Goal: Ask a question

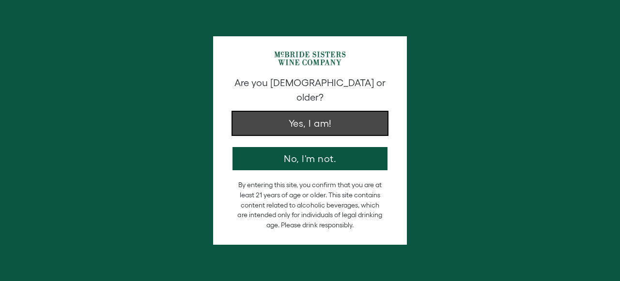
click at [307, 119] on button "Yes, I am!" at bounding box center [309, 123] width 155 height 23
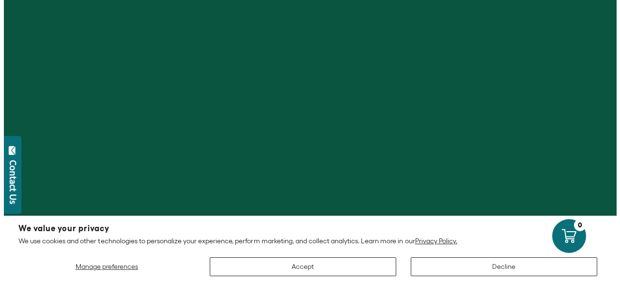
scroll to position [240, 0]
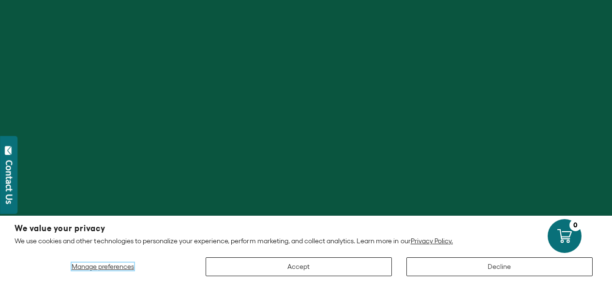
click at [109, 267] on span "Manage preferences" at bounding box center [103, 267] width 62 height 8
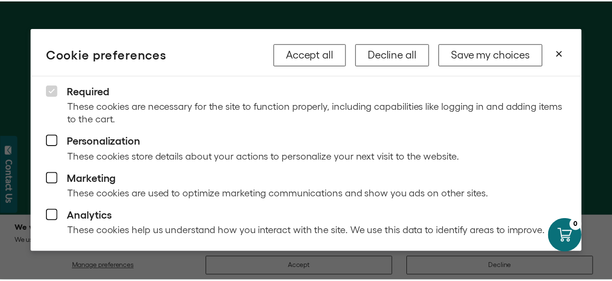
scroll to position [59, 0]
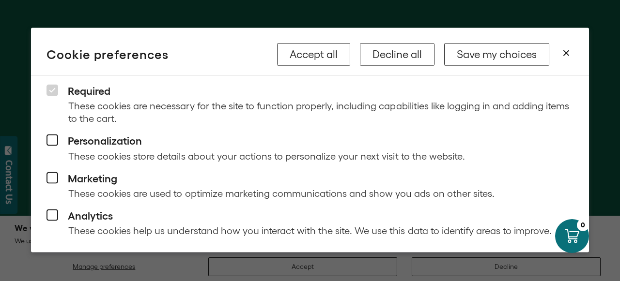
click at [56, 144] on icon at bounding box center [52, 141] width 12 height 12
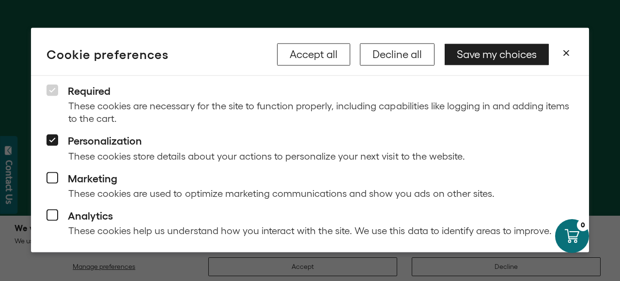
click at [53, 143] on icon at bounding box center [52, 141] width 12 height 12
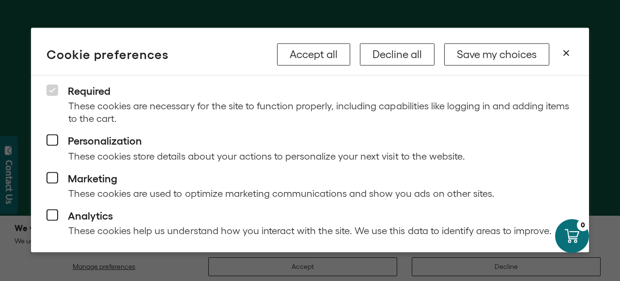
click at [490, 68] on header "Cookie preferences Accept all Decline all Save my choices" at bounding box center [310, 52] width 558 height 48
click at [494, 61] on button "Save my choices" at bounding box center [496, 54] width 105 height 22
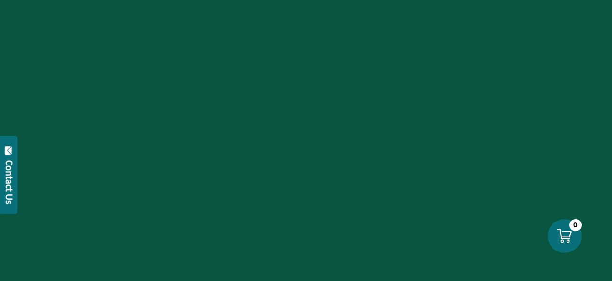
scroll to position [0, 0]
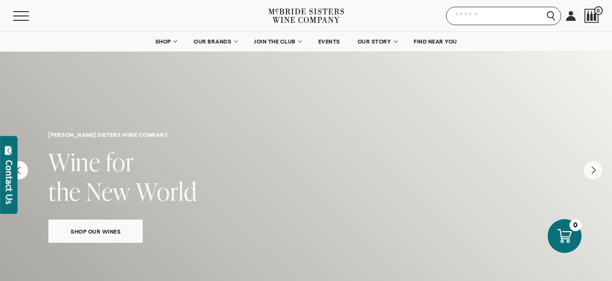
click at [552, 16] on input "Search" at bounding box center [503, 16] width 115 height 18
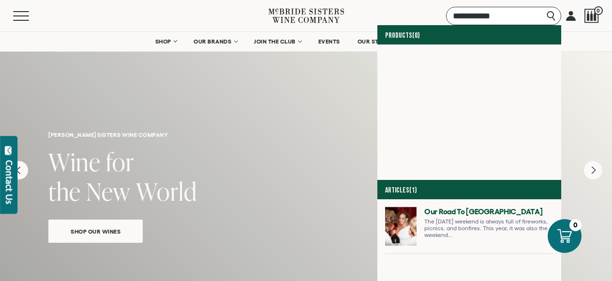
type input "**********"
click at [553, 15] on input "**********" at bounding box center [503, 16] width 115 height 18
click at [552, 15] on input "**********" at bounding box center [503, 16] width 115 height 18
click at [591, 21] on div at bounding box center [592, 16] width 15 height 15
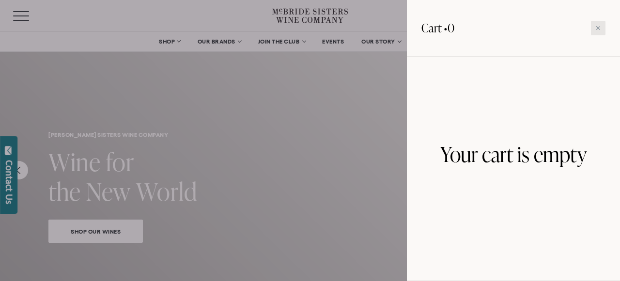
click at [603, 30] on div at bounding box center [598, 28] width 15 height 15
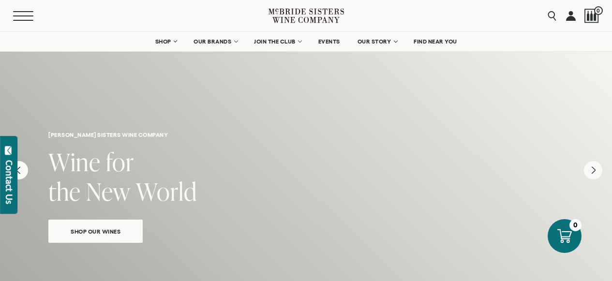
click at [26, 16] on span "Mobile Menu Trigger" at bounding box center [23, 15] width 20 height 1
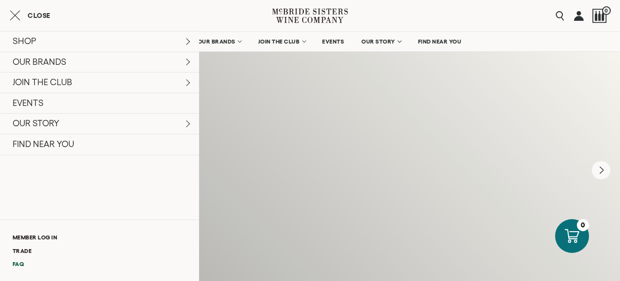
click at [28, 262] on link "FAQ" at bounding box center [99, 264] width 199 height 13
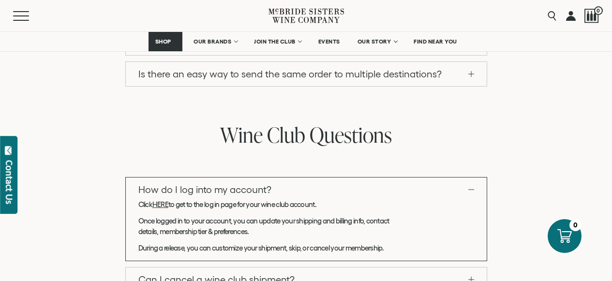
scroll to position [740, 0]
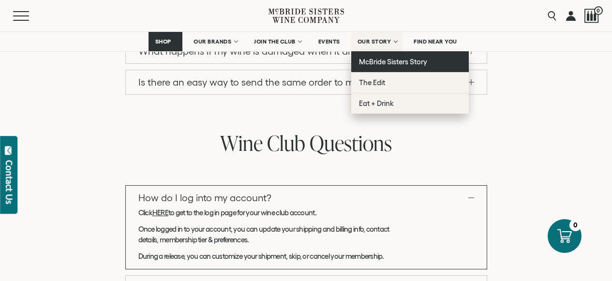
click at [397, 62] on span "McBride Sisters Story" at bounding box center [393, 62] width 68 height 8
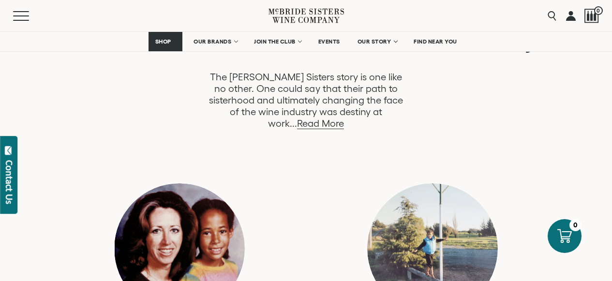
scroll to position [556, 0]
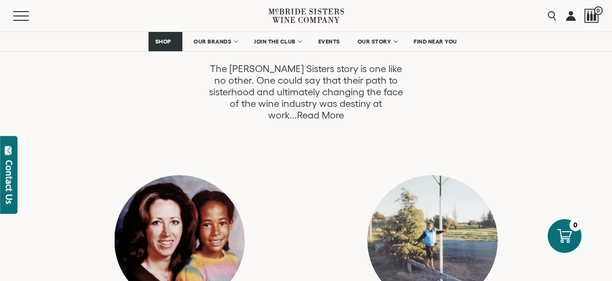
click at [344, 110] on link "Read More" at bounding box center [320, 115] width 47 height 11
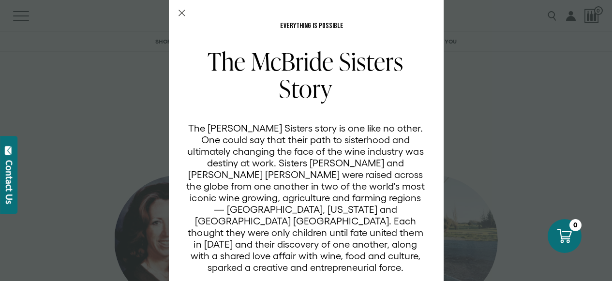
scroll to position [1, 0]
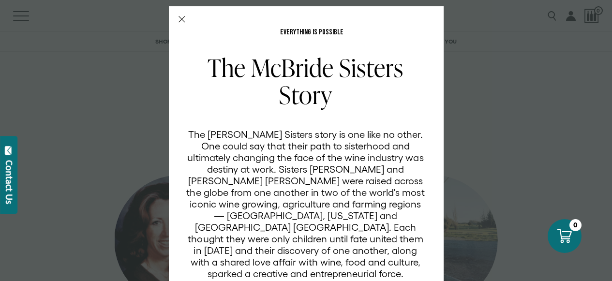
click at [181, 19] on icon "Close Modal" at bounding box center [182, 19] width 7 height 7
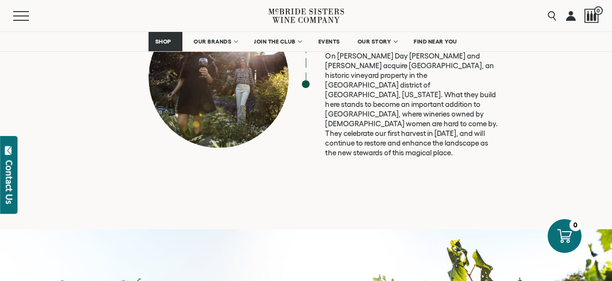
scroll to position [3015, 0]
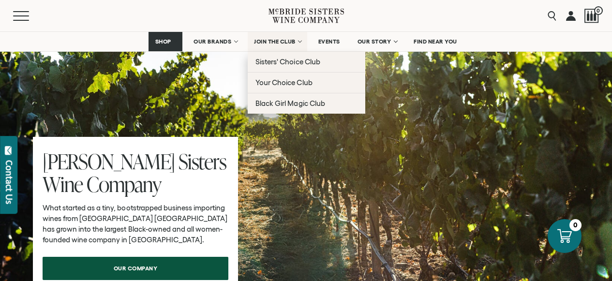
click at [276, 39] on span "JOIN THE CLUB" at bounding box center [275, 41] width 42 height 7
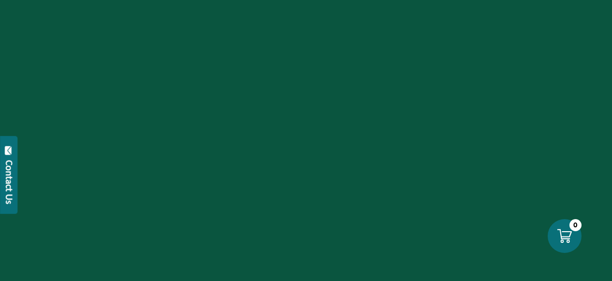
click at [7, 183] on div "Contact Us" at bounding box center [9, 182] width 10 height 44
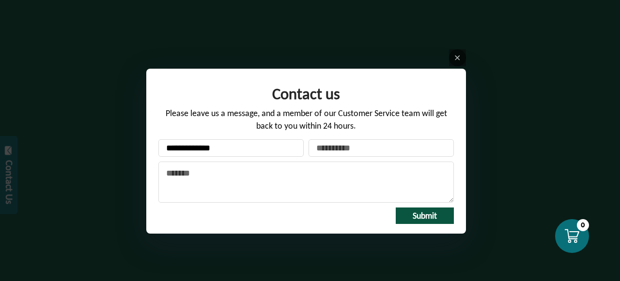
type input "**********"
click at [183, 169] on textarea "Message" at bounding box center [305, 182] width 295 height 41
